Goal: Go to known website: Access a specific website the user already knows

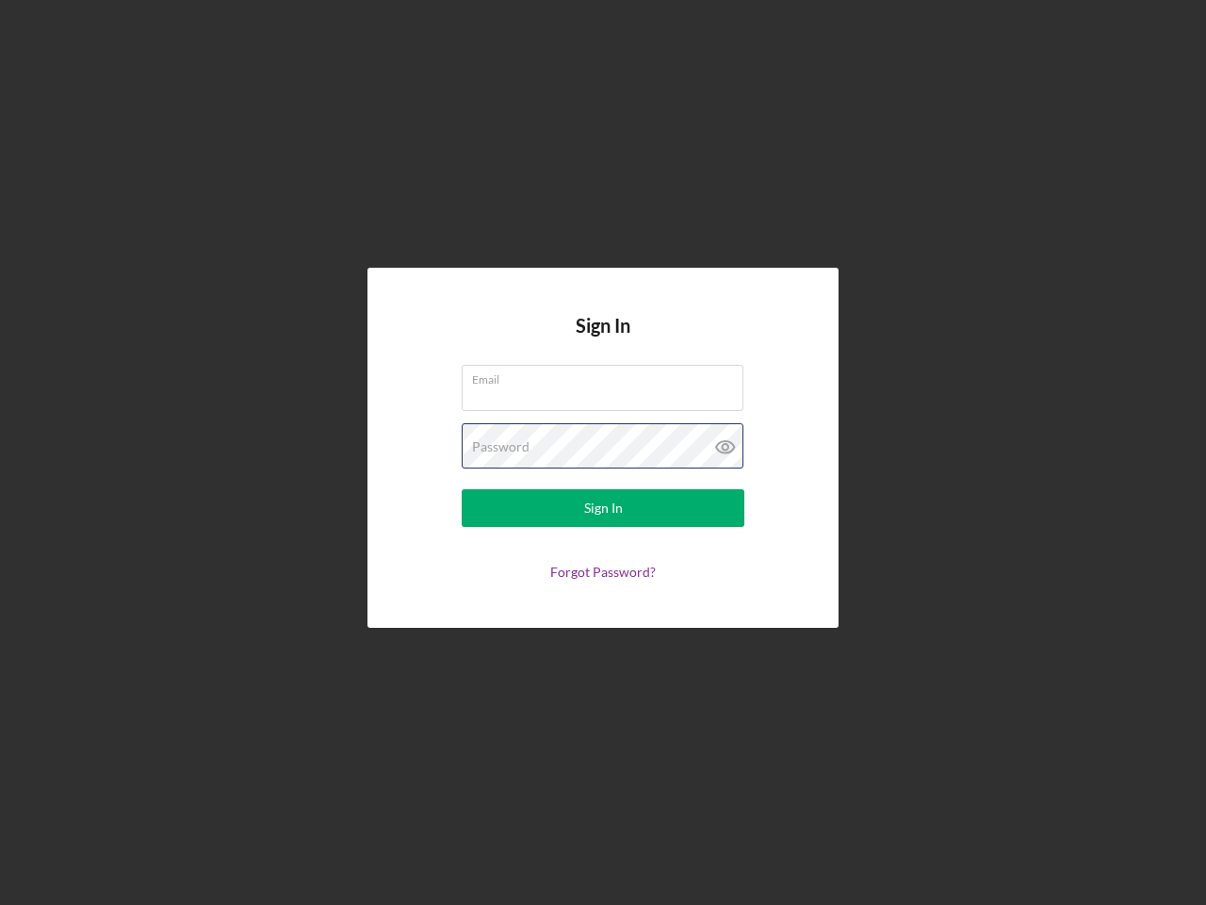
click at [603, 452] on div "Password" at bounding box center [603, 446] width 283 height 47
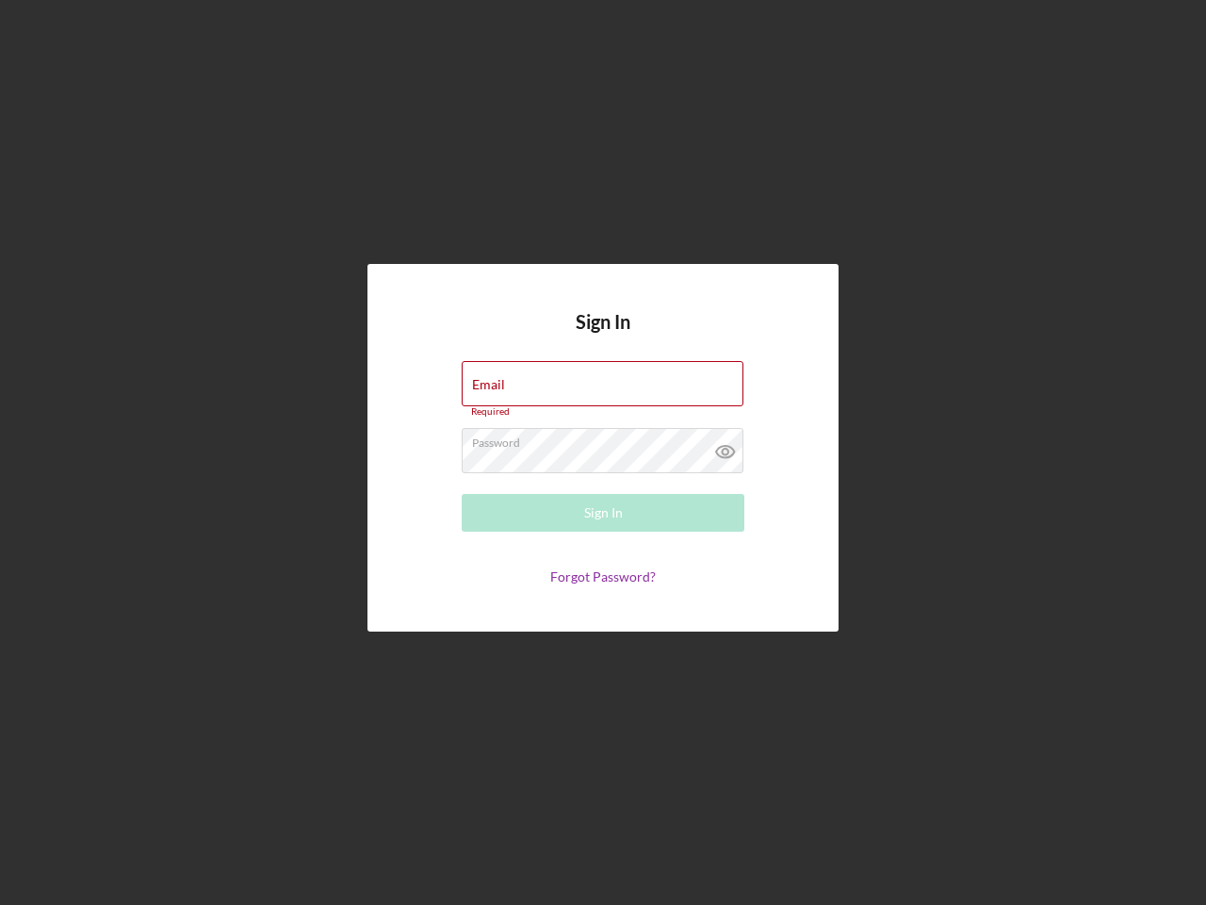
click at [726, 447] on icon at bounding box center [725, 451] width 47 height 47
